Goal: Task Accomplishment & Management: Complete application form

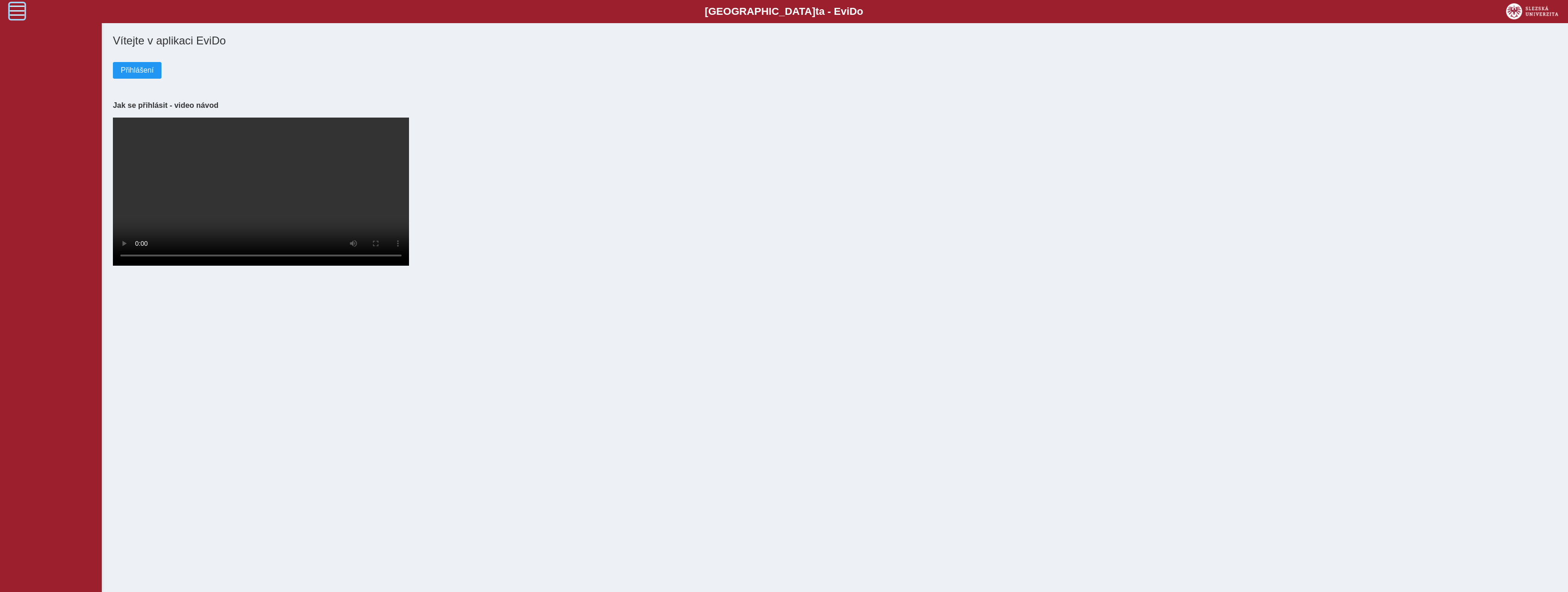
click at [14, 10] on span at bounding box center [17, 11] width 15 height 15
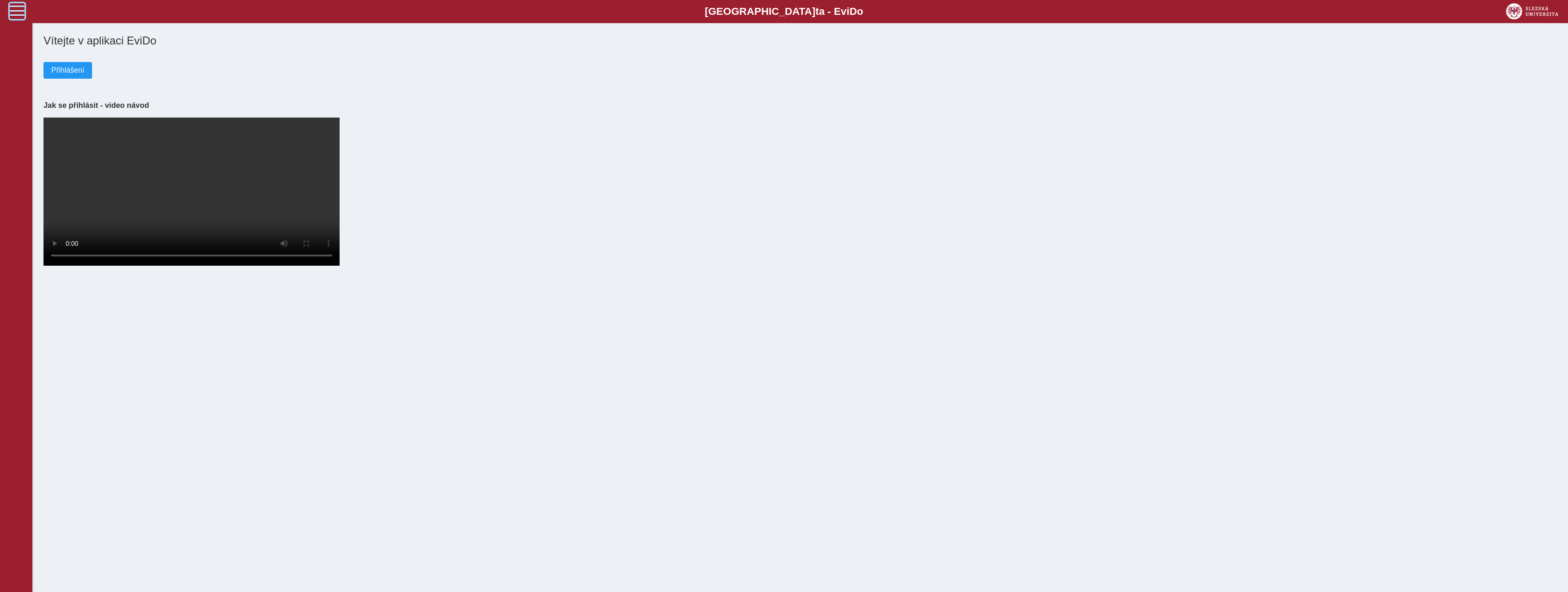
click at [14, 10] on span at bounding box center [17, 11] width 15 height 15
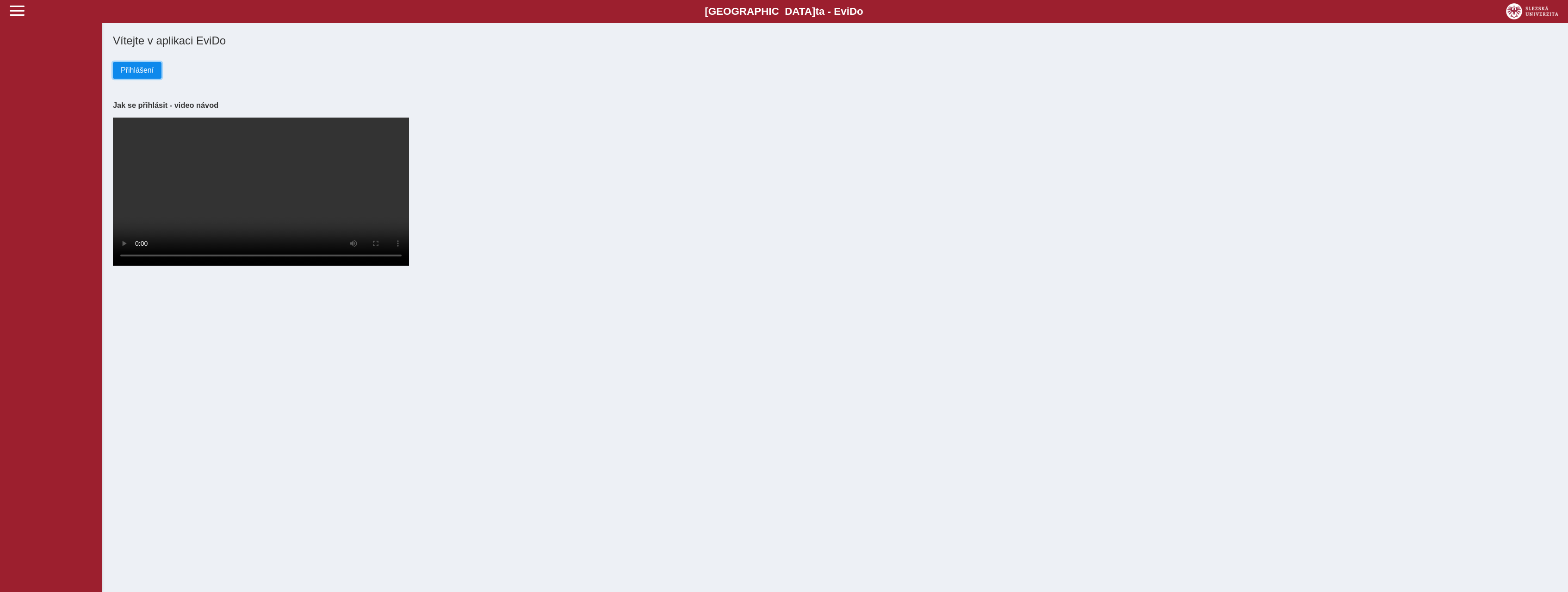
click at [138, 74] on span "Přihlášení" at bounding box center [137, 70] width 33 height 8
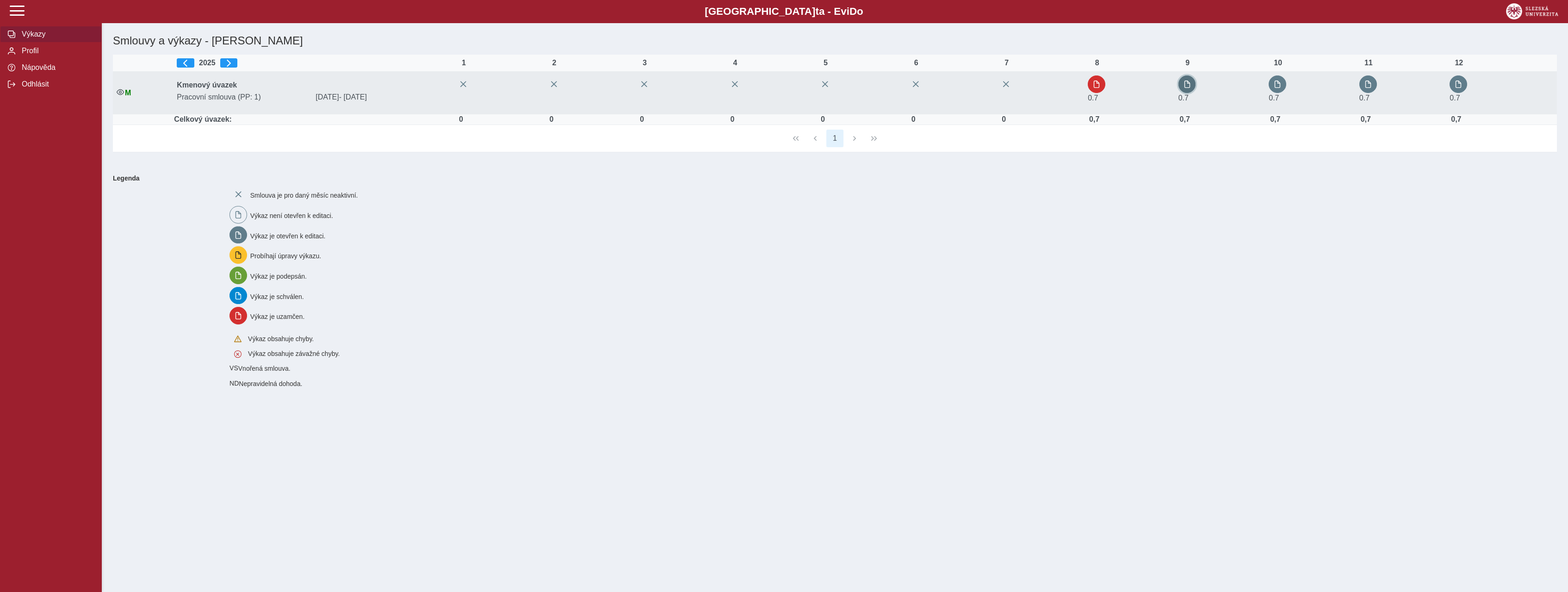
click at [1191, 85] on span "button" at bounding box center [1187, 84] width 8 height 8
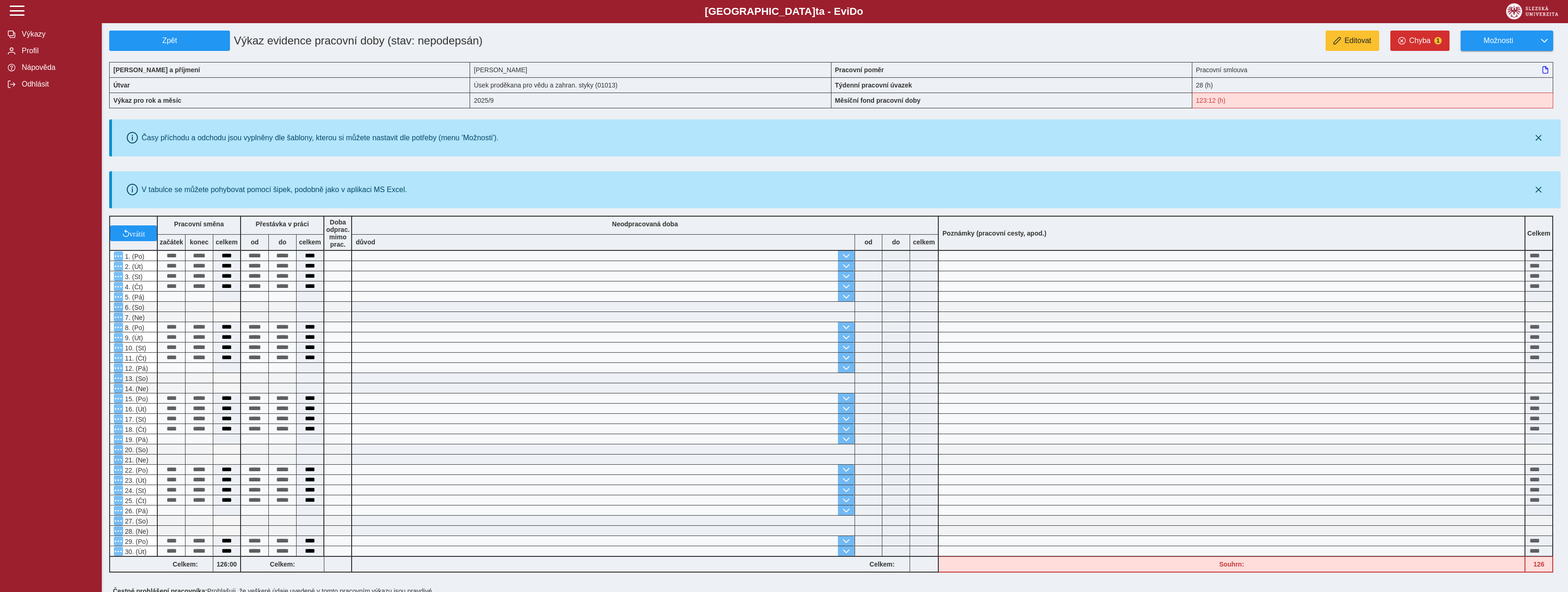
click at [657, 271] on span at bounding box center [604, 266] width 502 height 10
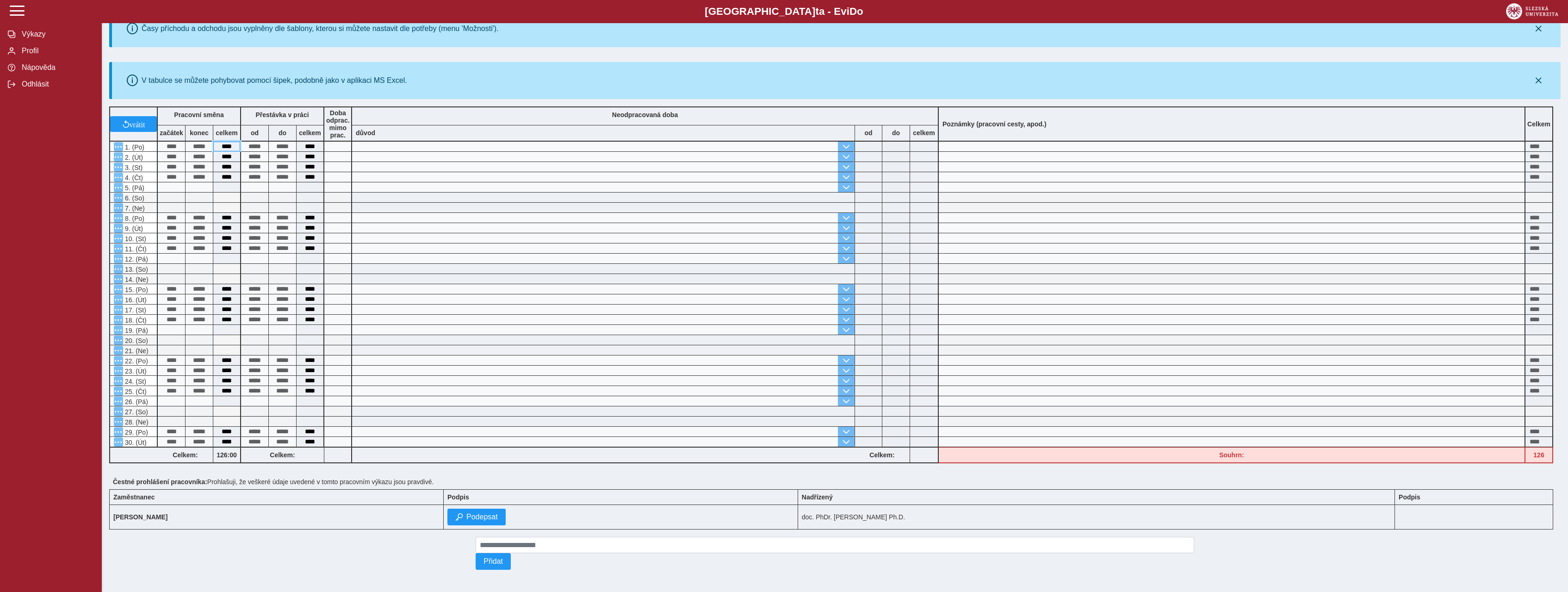
click at [220, 142] on input "****" at bounding box center [226, 147] width 27 height 10
